Goal: Task Accomplishment & Management: Manage account settings

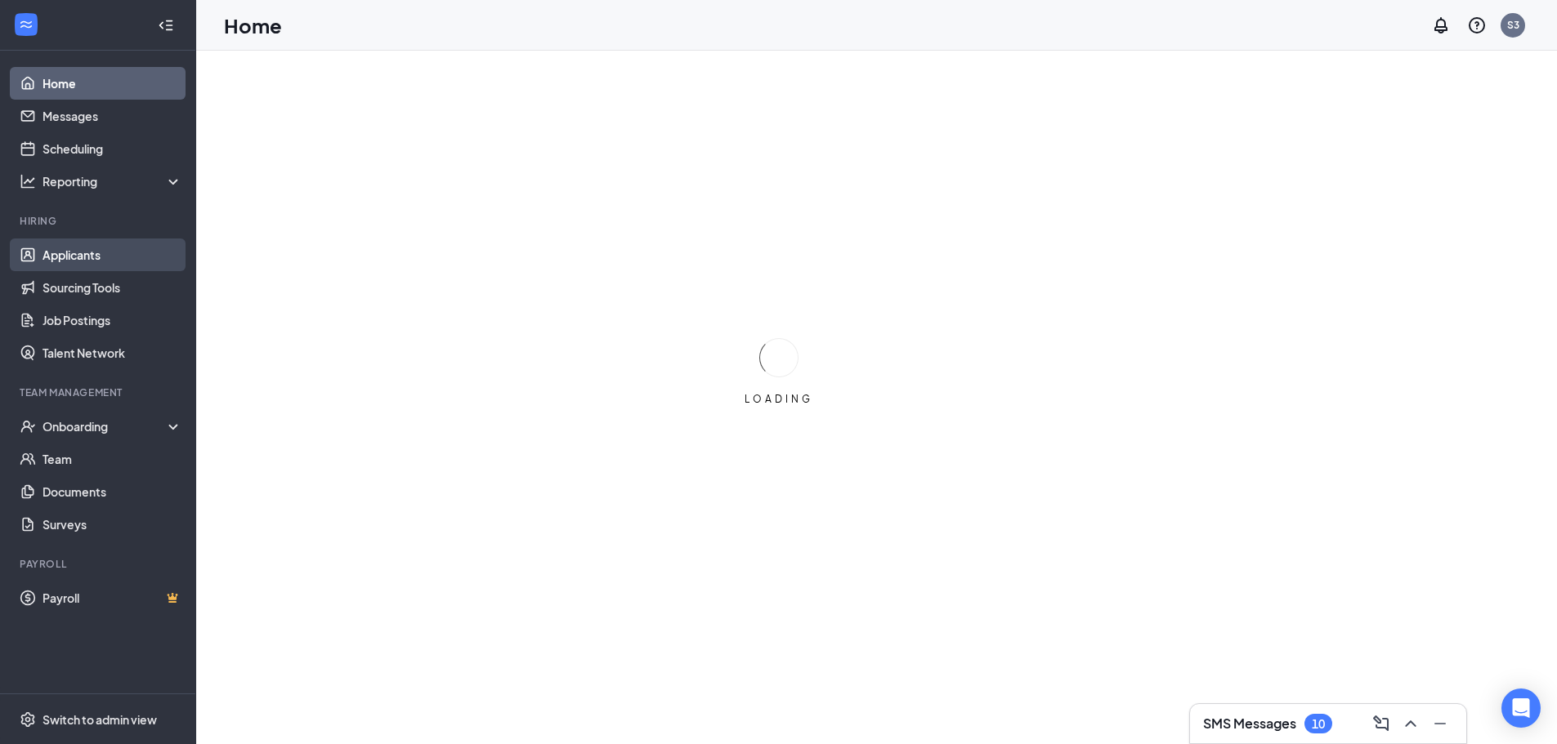
click at [72, 262] on link "Applicants" at bounding box center [112, 255] width 140 height 33
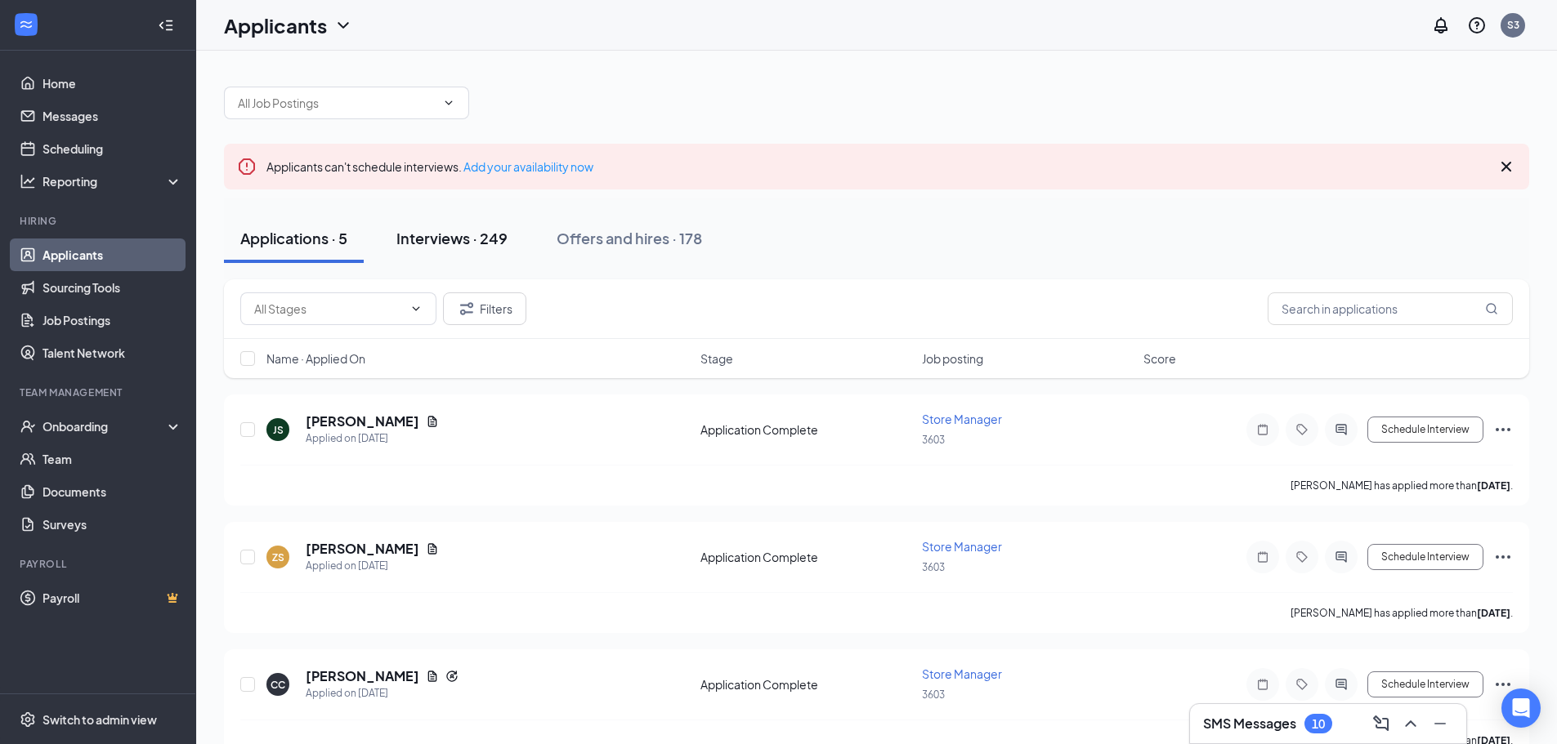
click at [492, 236] on div "Interviews · 249" at bounding box center [451, 238] width 111 height 20
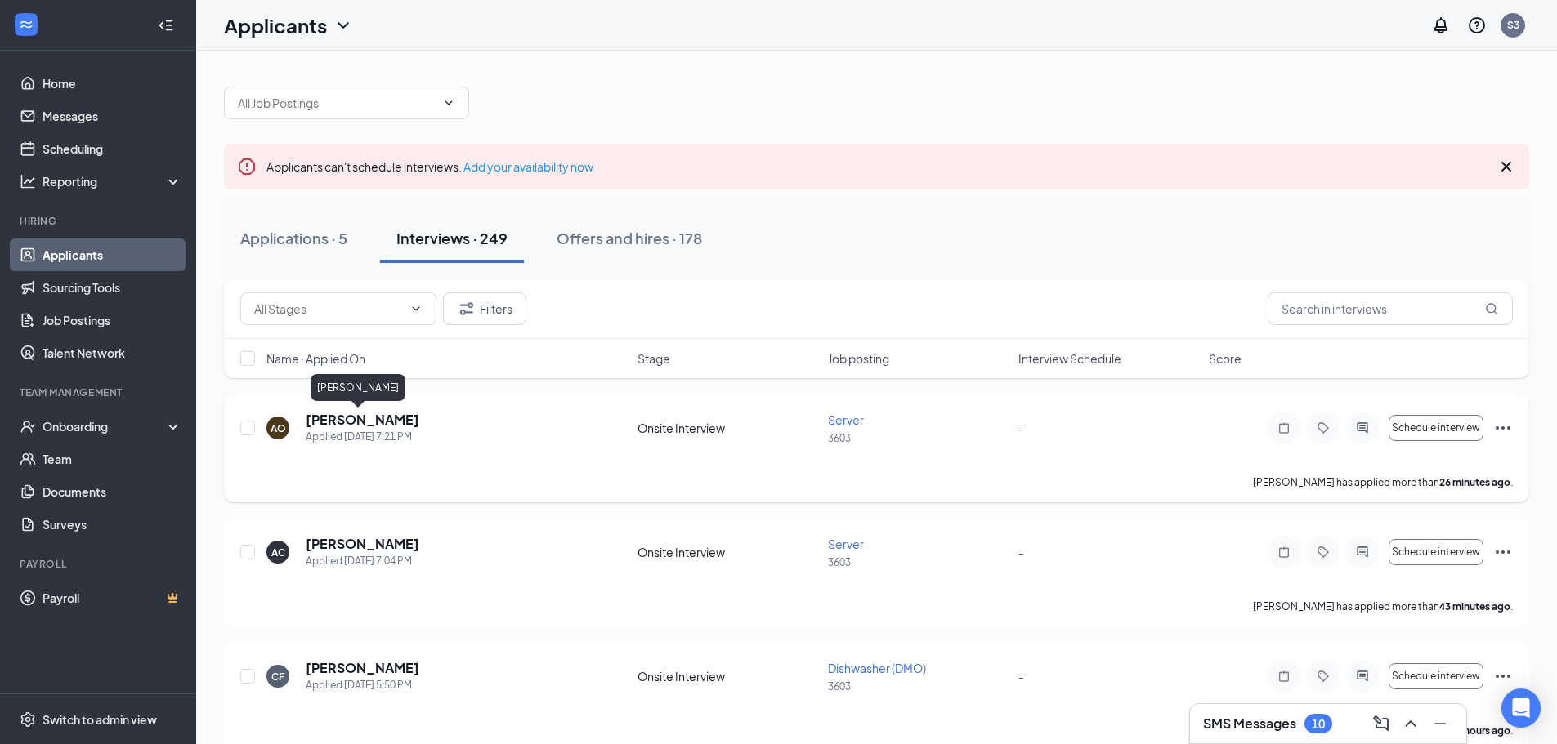
click at [351, 419] on h5 "[PERSON_NAME]" at bounding box center [363, 420] width 114 height 18
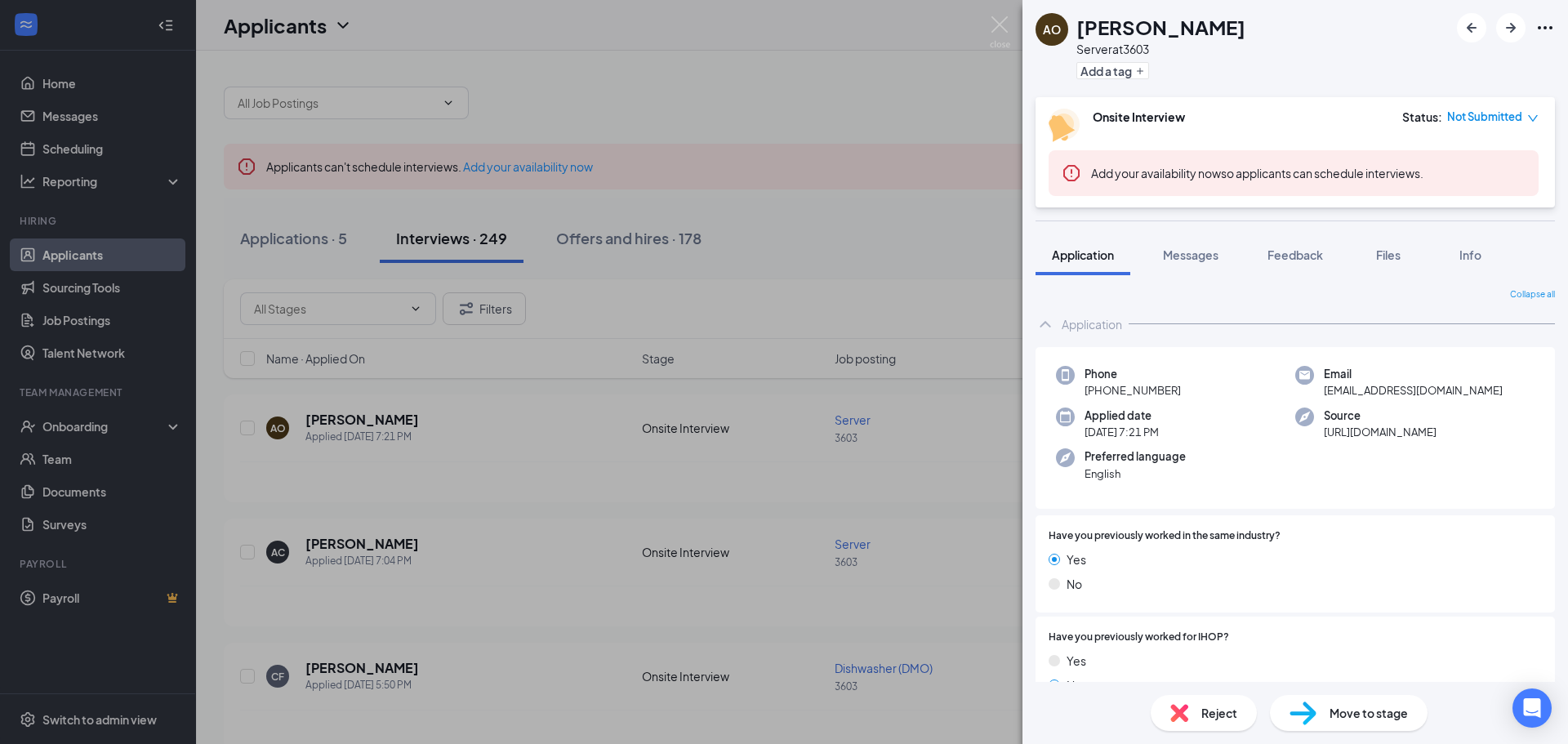
click at [476, 538] on div "AO [PERSON_NAME] Server at 3603 Add a tag Onsite Interview Status : Not Submitt…" at bounding box center [784, 372] width 1568 height 744
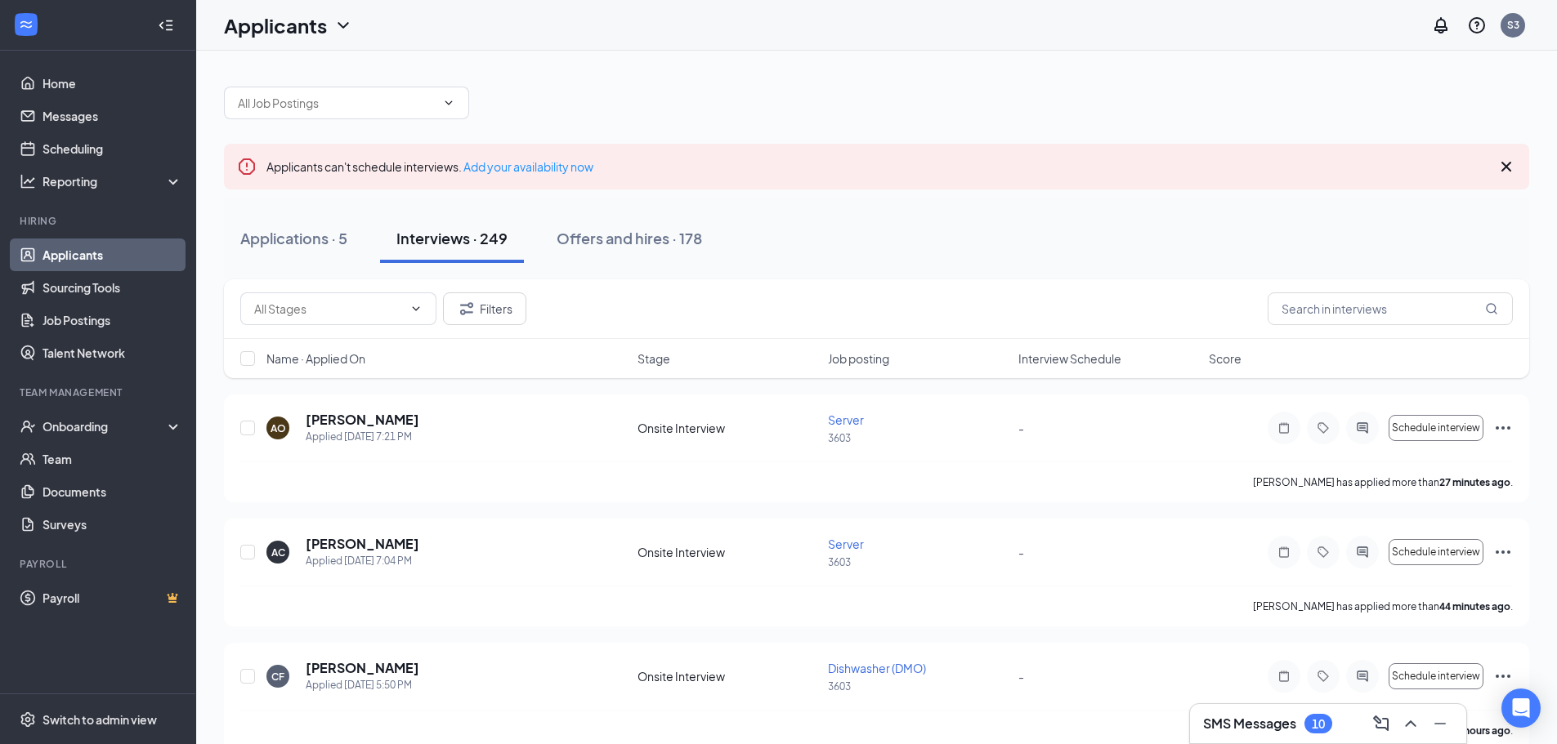
click at [413, 545] on h5 "[PERSON_NAME]" at bounding box center [363, 544] width 114 height 18
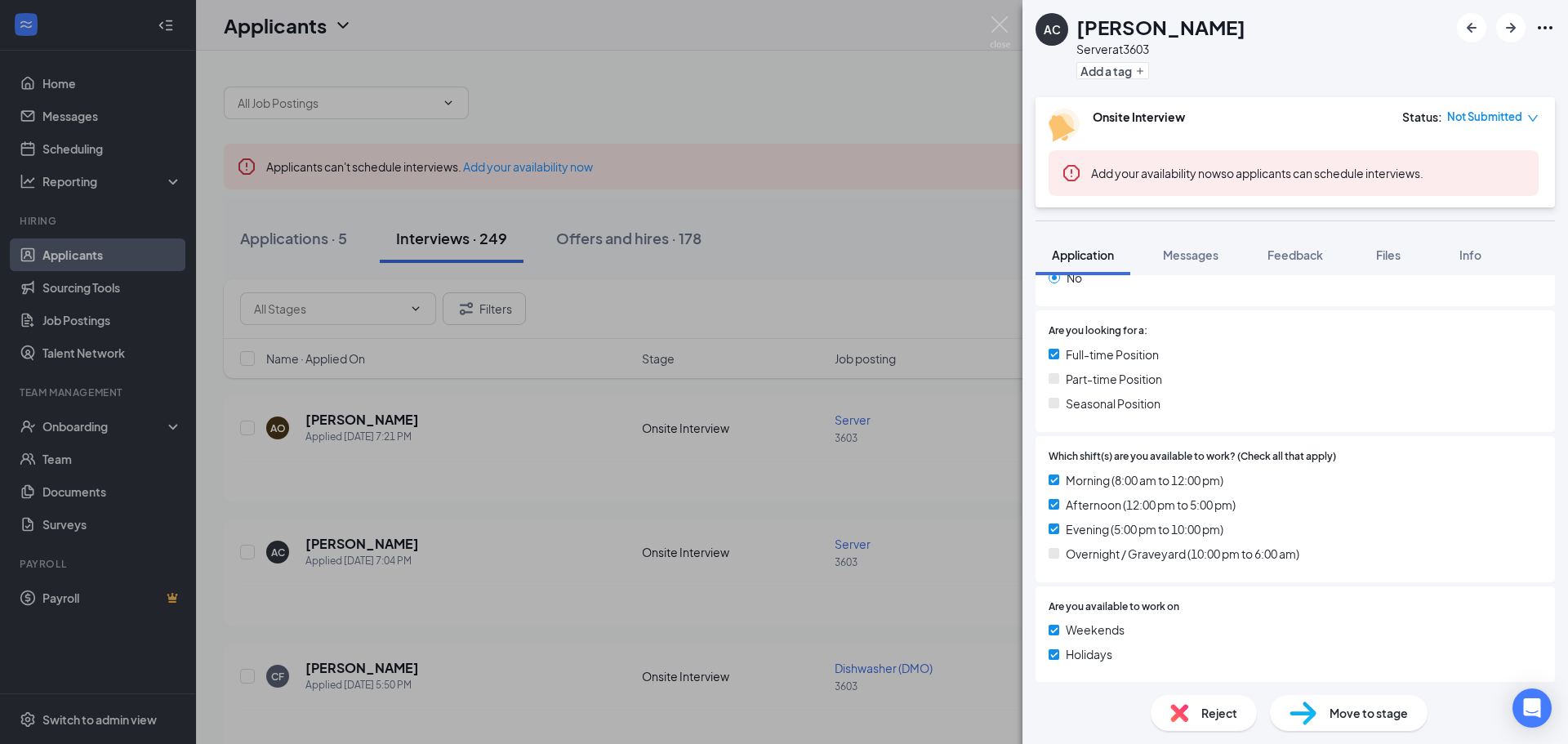
scroll to position [409, 0]
click at [653, 473] on div "AC [PERSON_NAME] Server at 3603 Add a tag Onsite Interview Status : Not Submitt…" at bounding box center [784, 372] width 1568 height 744
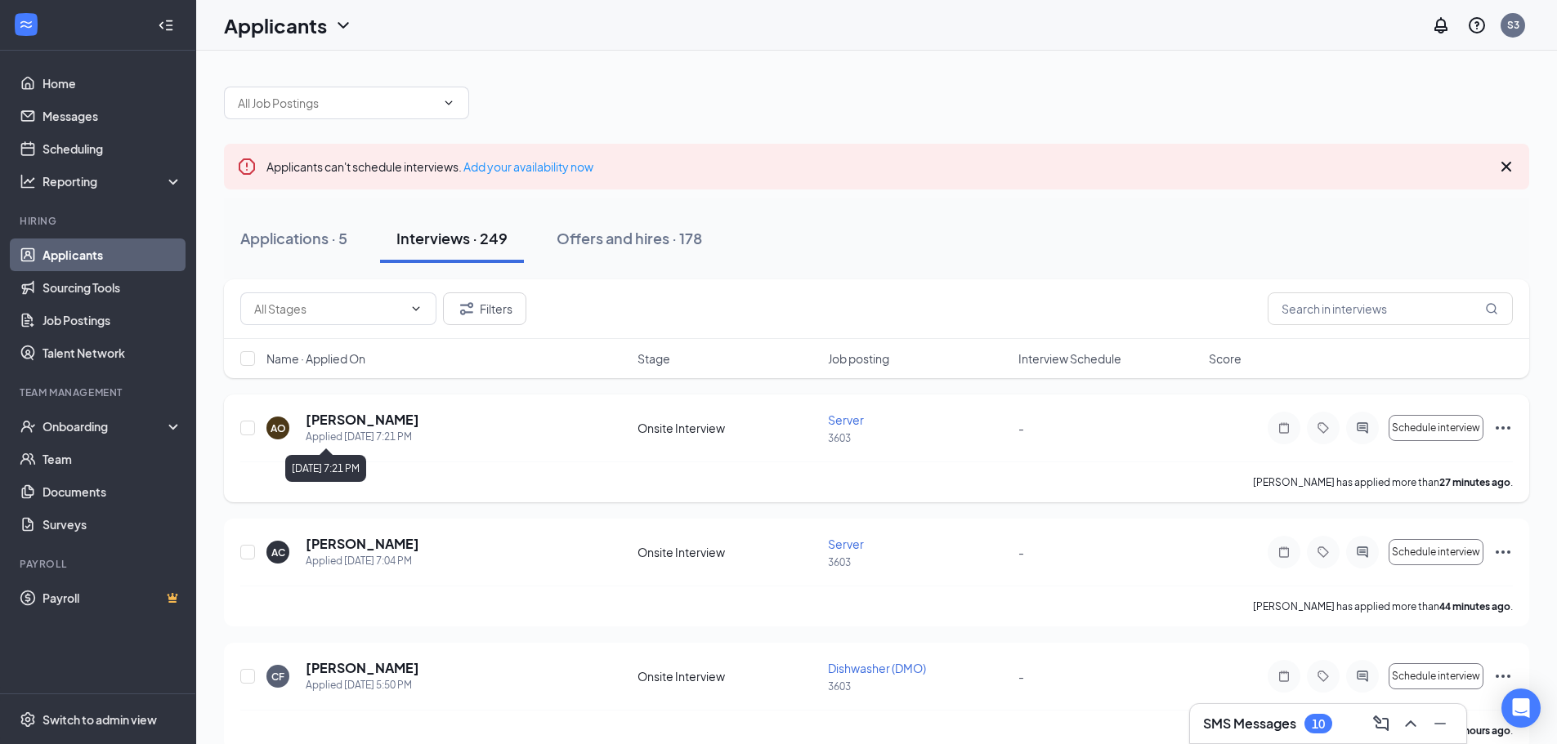
click at [365, 430] on div "Applied [DATE] 7:21 PM" at bounding box center [363, 437] width 114 height 16
click at [372, 417] on h5 "[PERSON_NAME]" at bounding box center [363, 420] width 114 height 18
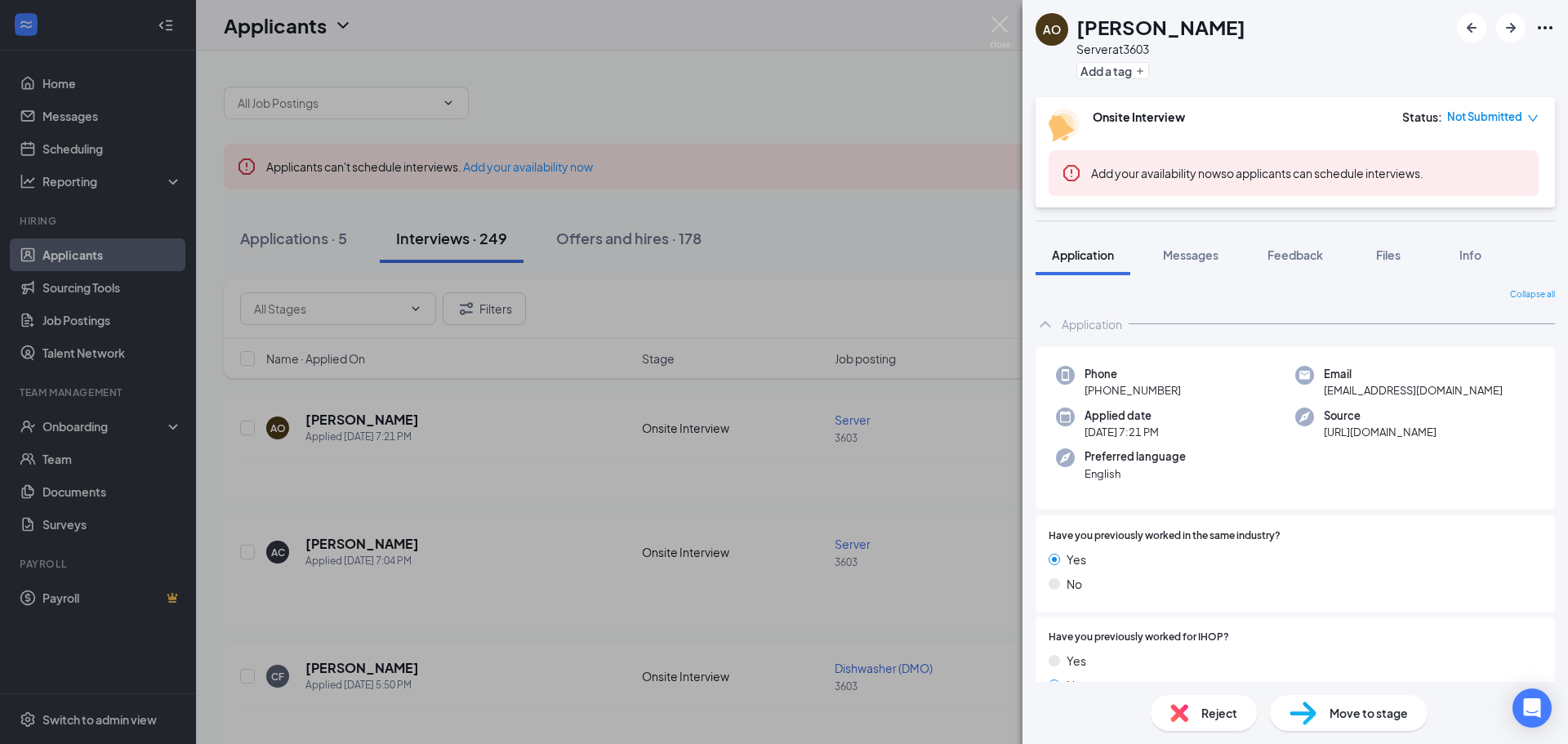
click at [373, 546] on div "AO [PERSON_NAME] Server at 3603 Add a tag Onsite Interview Status : Not Submitt…" at bounding box center [784, 372] width 1568 height 744
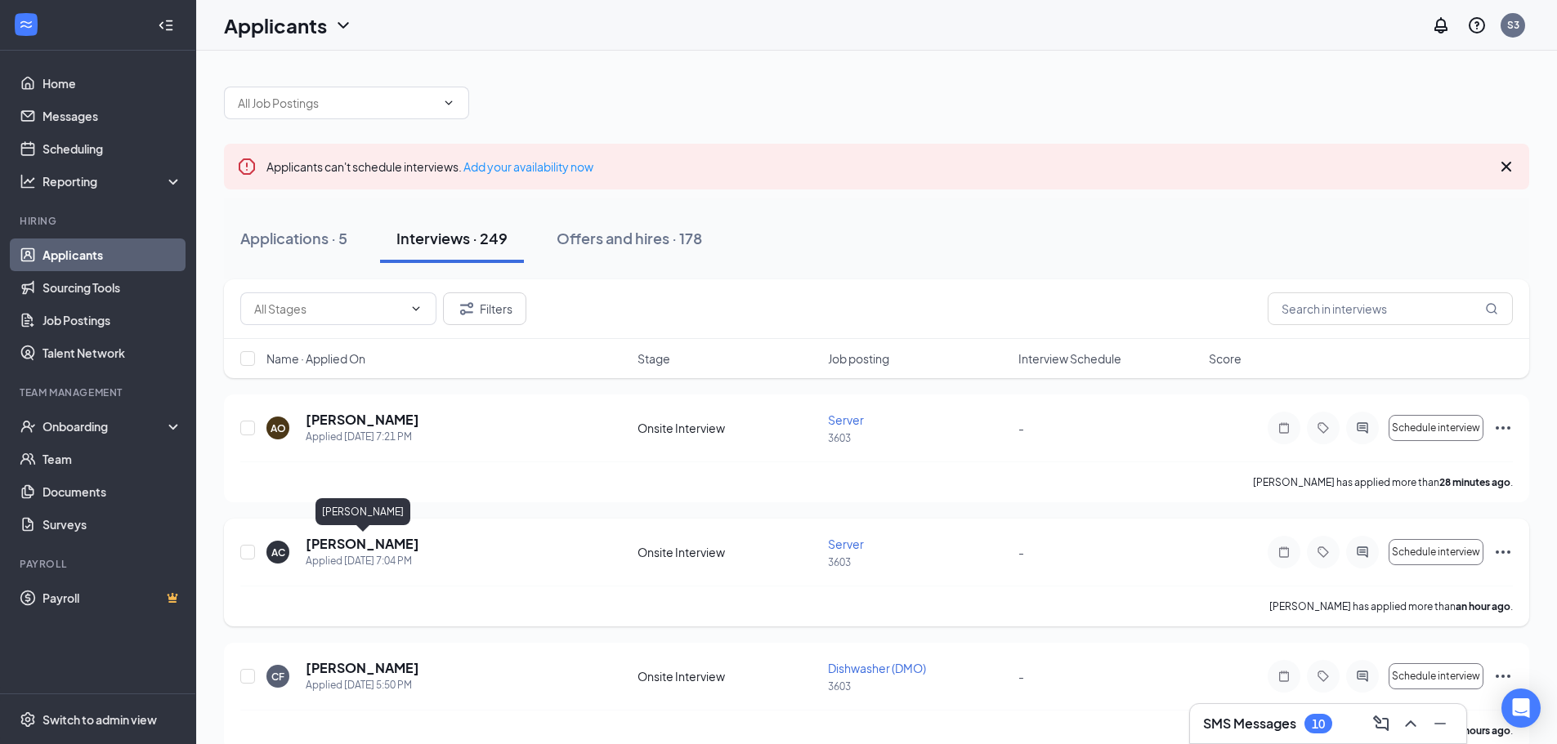
click at [377, 544] on h5 "[PERSON_NAME]" at bounding box center [363, 544] width 114 height 18
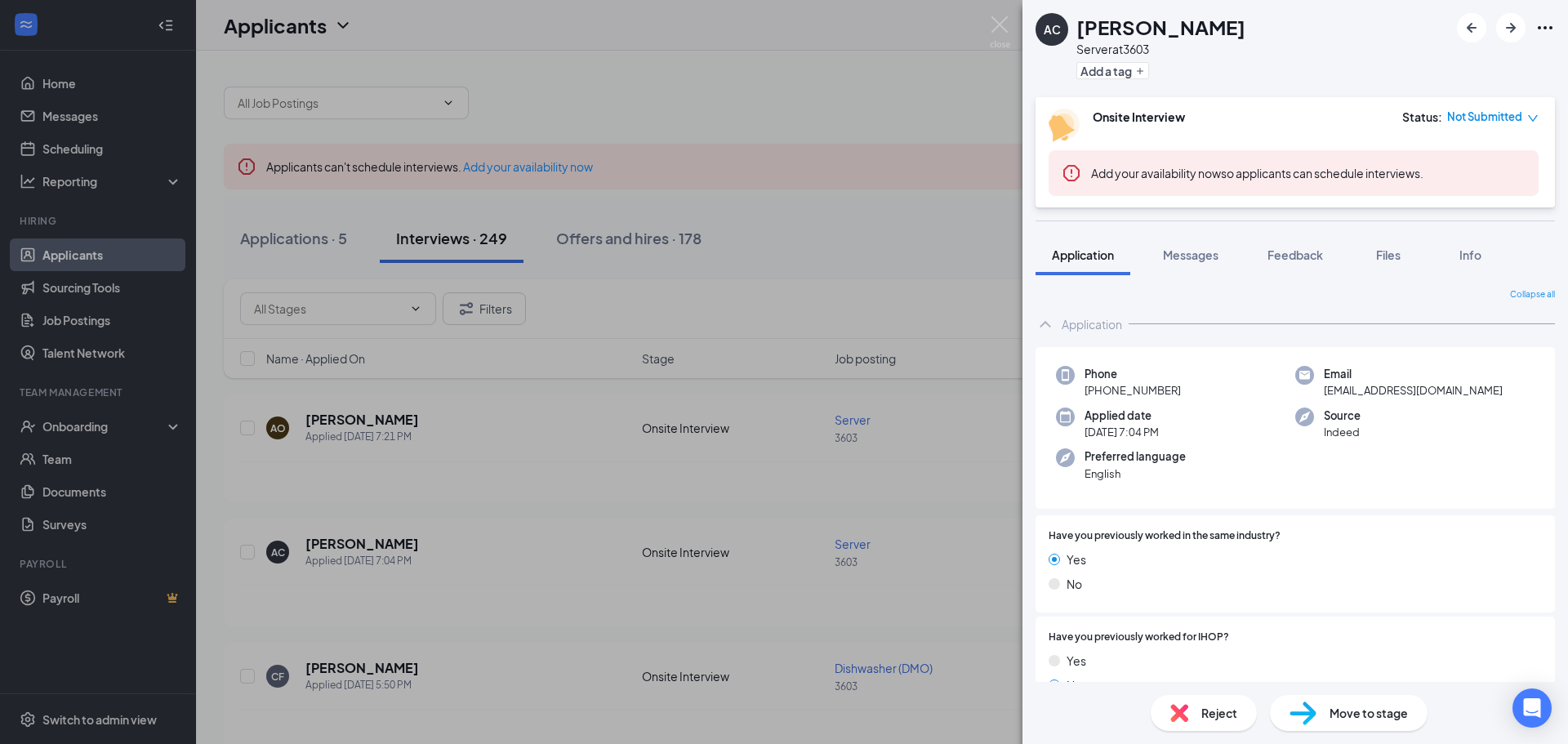
click at [370, 440] on div "AC [PERSON_NAME] Server at 3603 Add a tag Onsite Interview Status : Not Submitt…" at bounding box center [784, 372] width 1568 height 744
click at [370, 440] on div "Applied [DATE] 7:21 PM" at bounding box center [363, 437] width 114 height 16
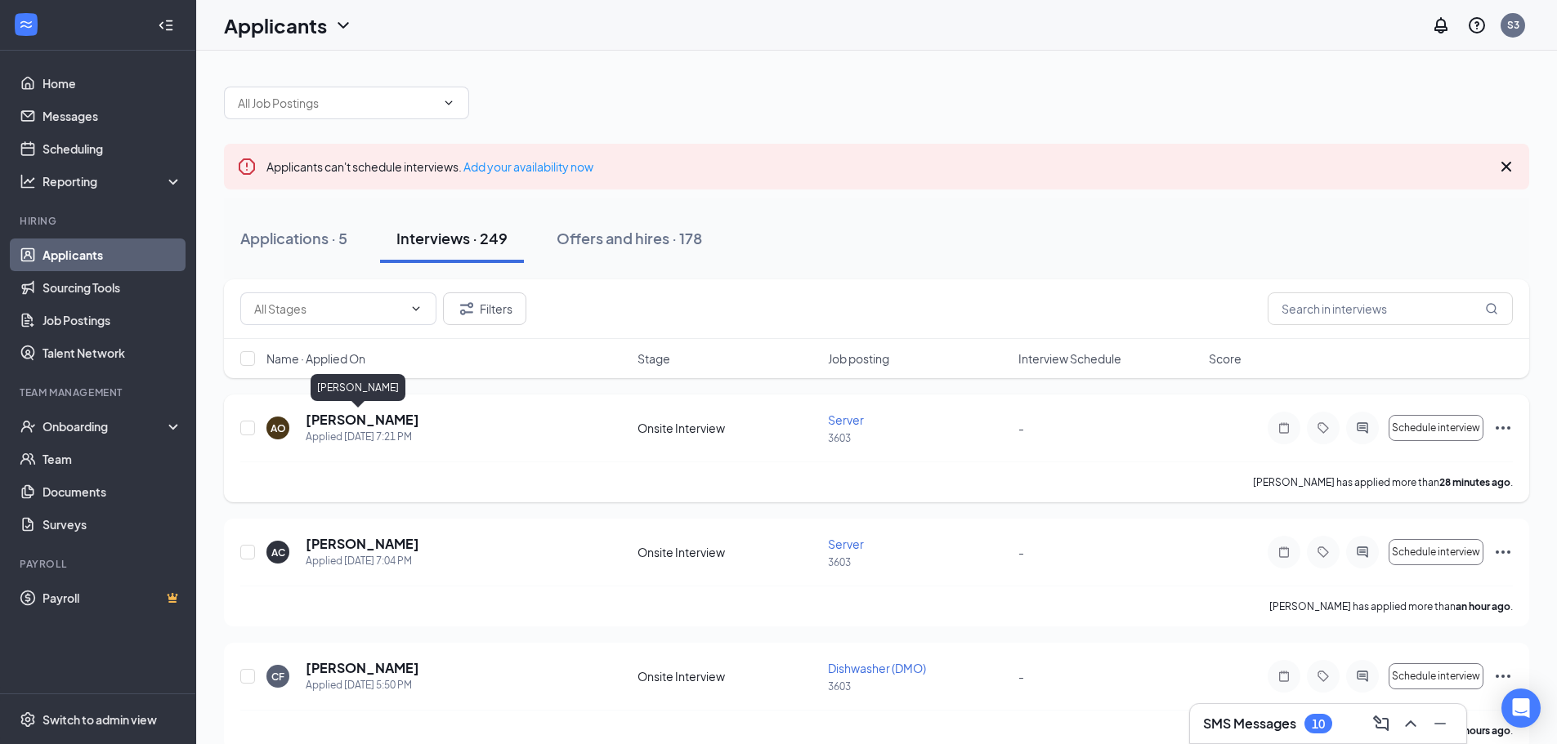
click at [368, 422] on h5 "[PERSON_NAME]" at bounding box center [363, 420] width 114 height 18
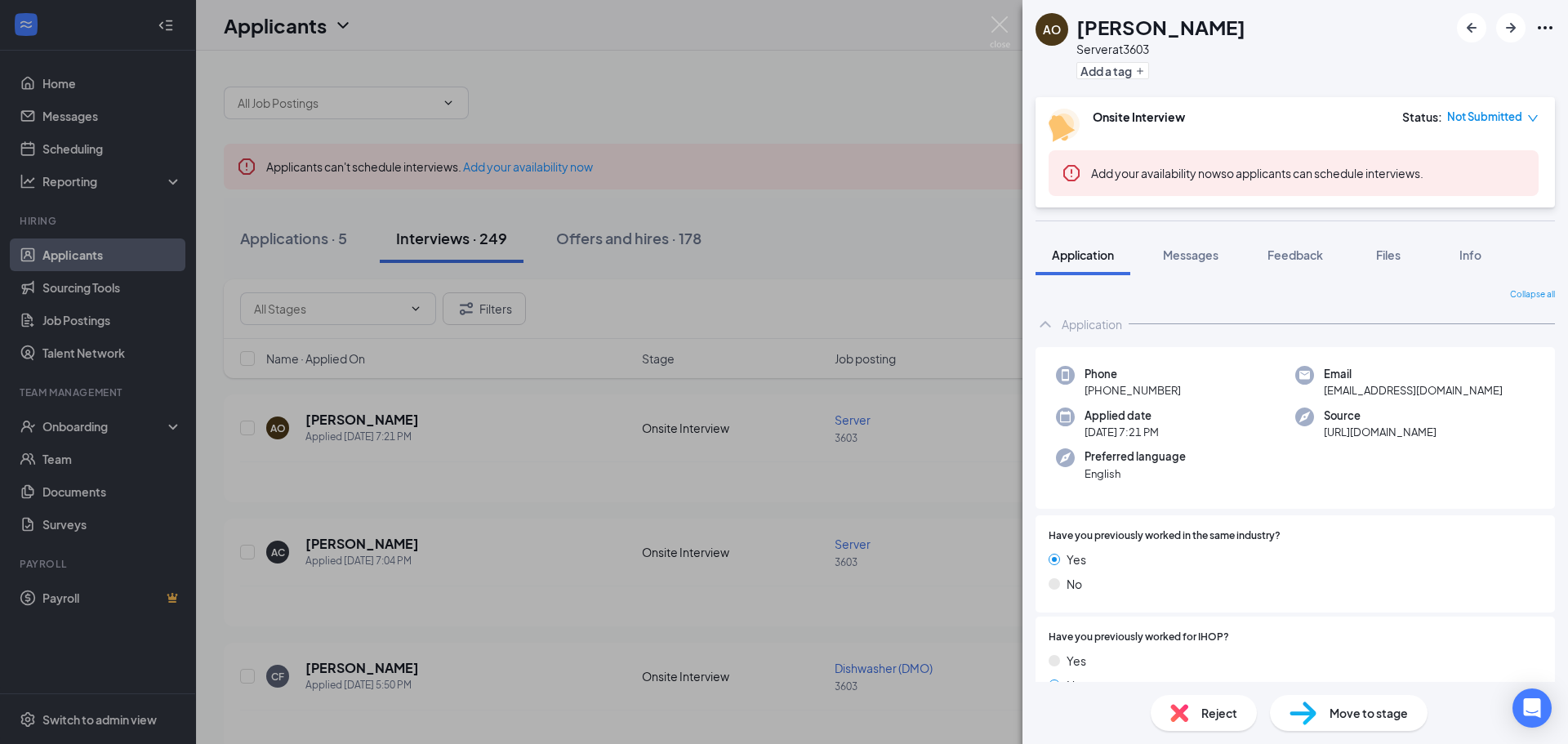
click at [502, 493] on div "AO [PERSON_NAME] Server at 3603 Add a tag Onsite Interview Status : Not Submitt…" at bounding box center [784, 372] width 1568 height 744
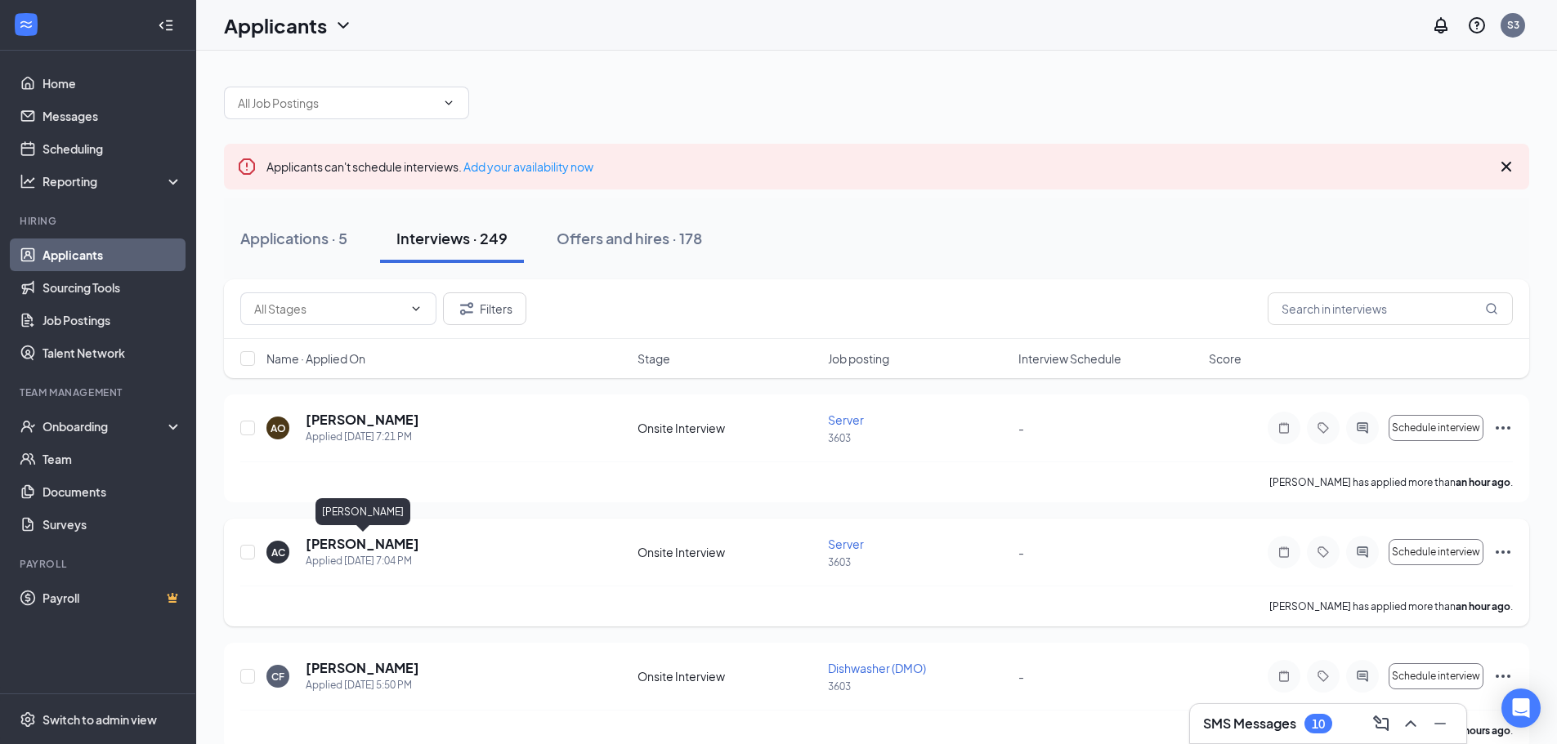
click at [412, 539] on h5 "[PERSON_NAME]" at bounding box center [363, 544] width 114 height 18
